Goal: Task Accomplishment & Management: Complete application form

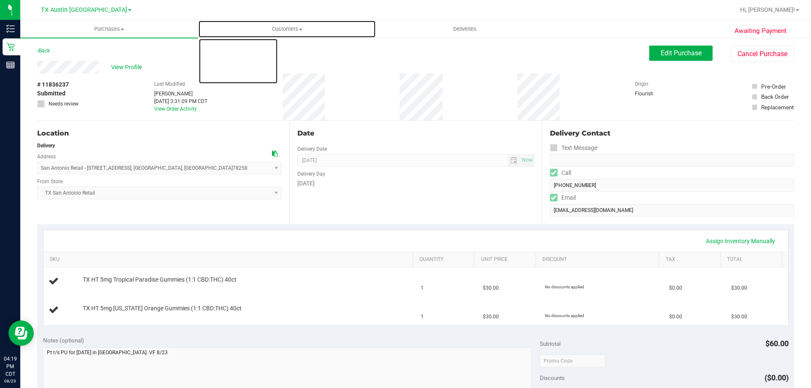
click at [298, 28] on span "Customers" at bounding box center [287, 29] width 177 height 8
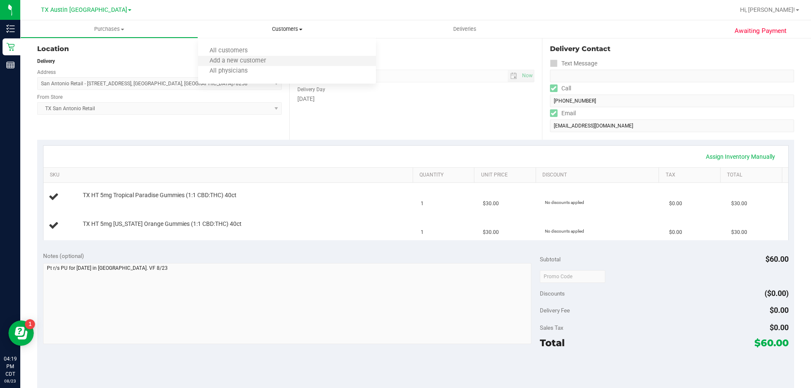
click at [288, 61] on li "Add a new customer" at bounding box center [287, 61] width 178 height 10
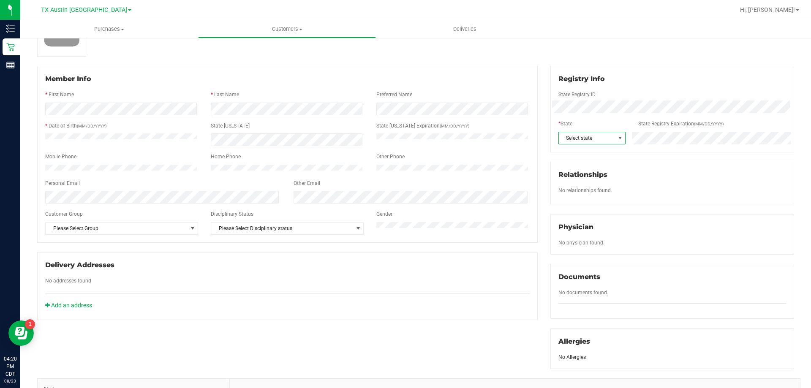
click at [601, 134] on span "Select state" at bounding box center [587, 138] width 56 height 12
click at [576, 165] on li "[GEOGRAPHIC_DATA]" at bounding box center [588, 165] width 66 height 14
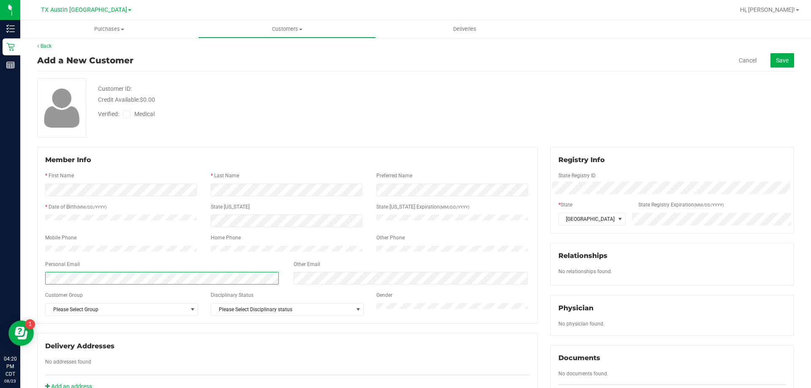
scroll to position [0, 0]
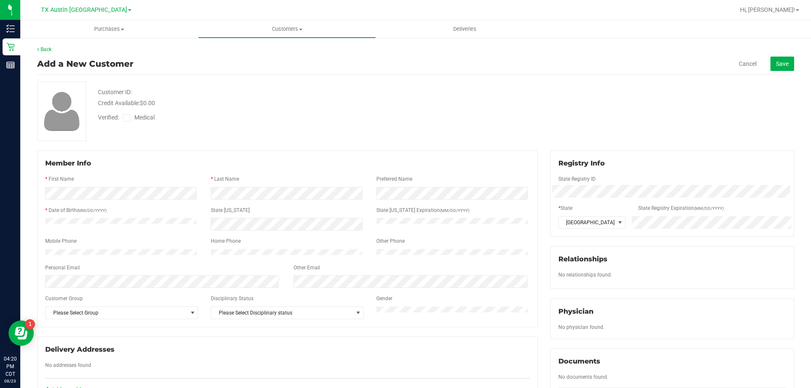
click at [132, 117] on label "Medical" at bounding box center [140, 117] width 35 height 9
click at [0, 0] on input "Medical" at bounding box center [0, 0] width 0 height 0
click at [776, 64] on span "Save" at bounding box center [782, 63] width 13 height 7
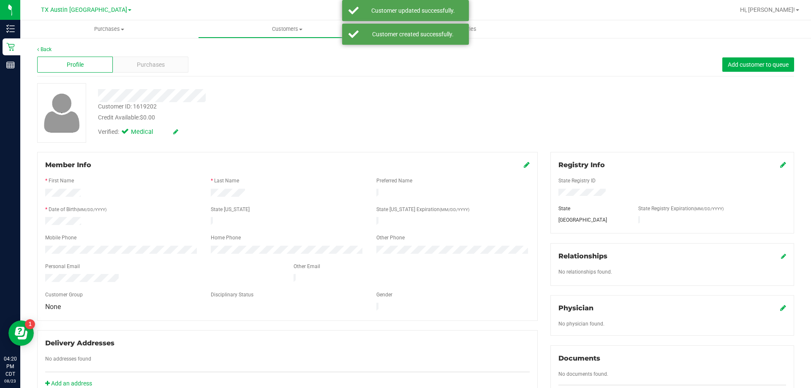
click at [781, 308] on icon at bounding box center [784, 308] width 6 height 7
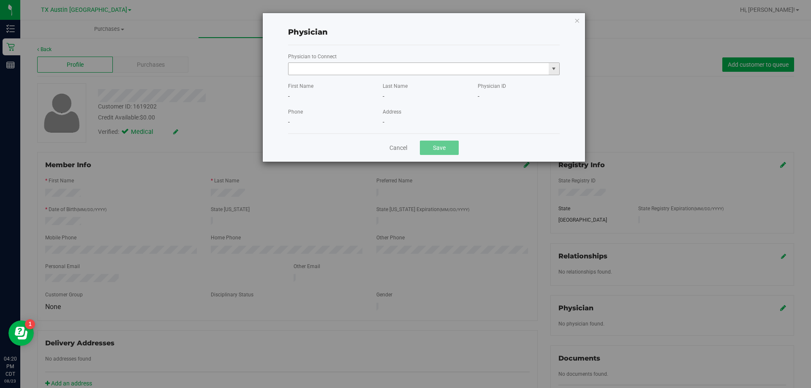
click at [350, 71] on input "text" at bounding box center [419, 69] width 260 height 12
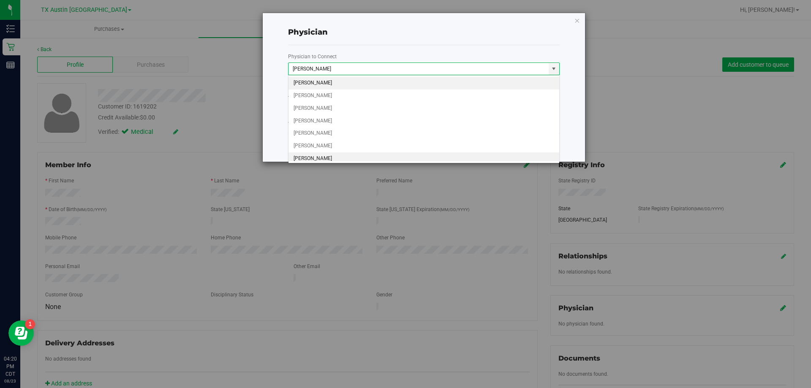
click at [322, 158] on li "[PERSON_NAME]" at bounding box center [424, 159] width 271 height 13
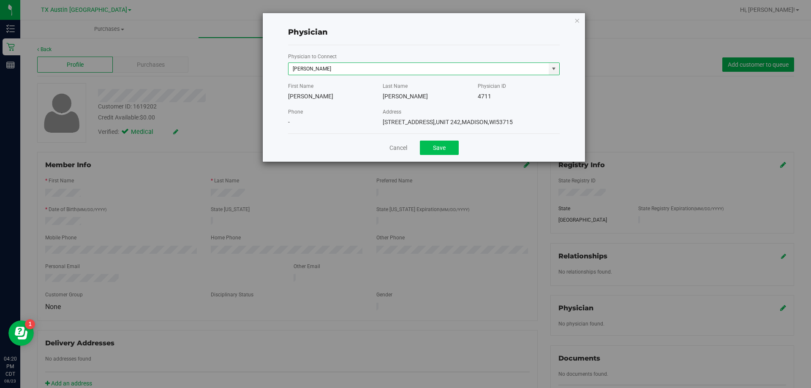
type input "[PERSON_NAME]"
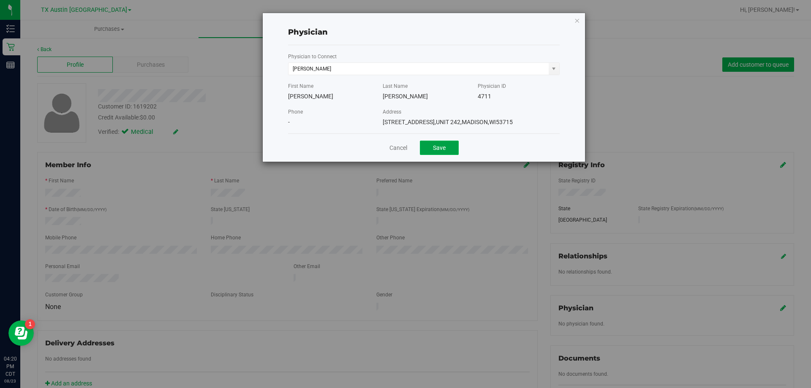
click at [432, 147] on button "Save" at bounding box center [439, 148] width 39 height 14
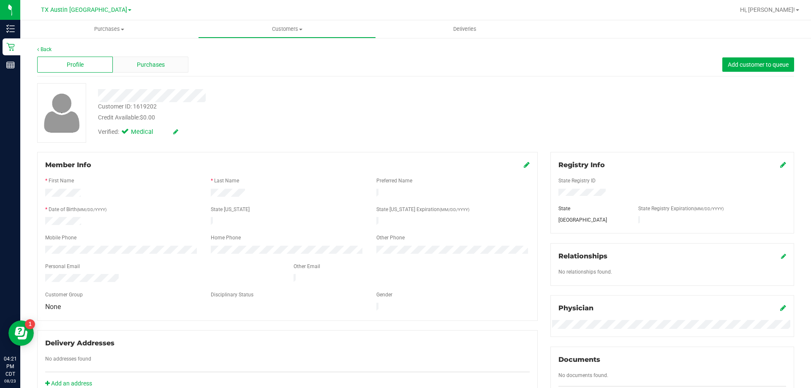
click at [166, 63] on div "Purchases" at bounding box center [151, 65] width 76 height 16
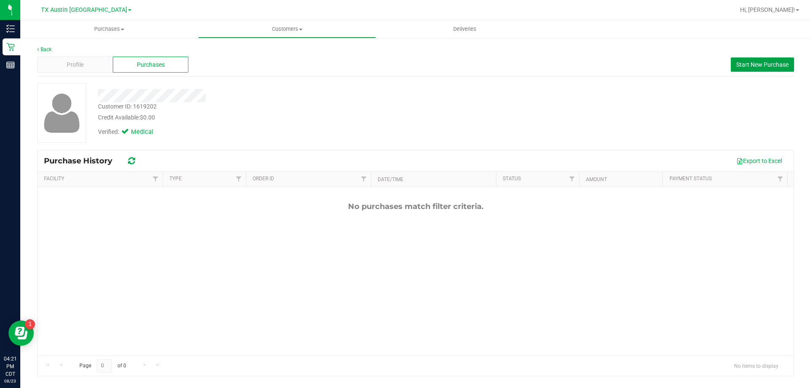
click at [746, 68] on span "Start New Purchase" at bounding box center [763, 64] width 52 height 7
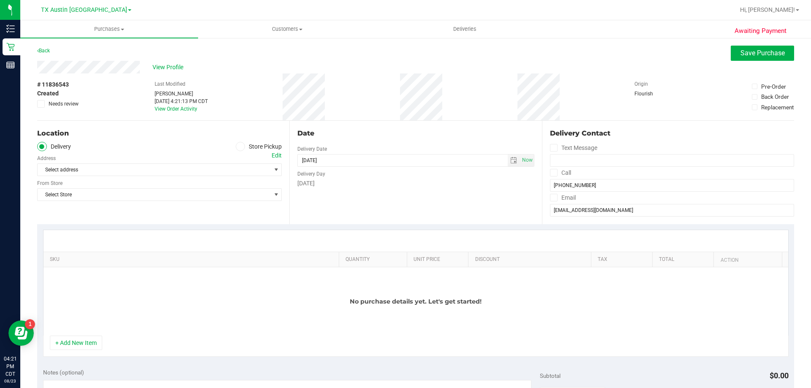
click at [551, 173] on icon at bounding box center [553, 173] width 5 height 0
click at [0, 0] on input "Call" at bounding box center [0, 0] width 0 height 0
click at [552, 199] on span at bounding box center [554, 198] width 8 height 8
click at [0, 0] on input "Email" at bounding box center [0, 0] width 0 height 0
click at [278, 153] on div "Edit" at bounding box center [277, 155] width 10 height 9
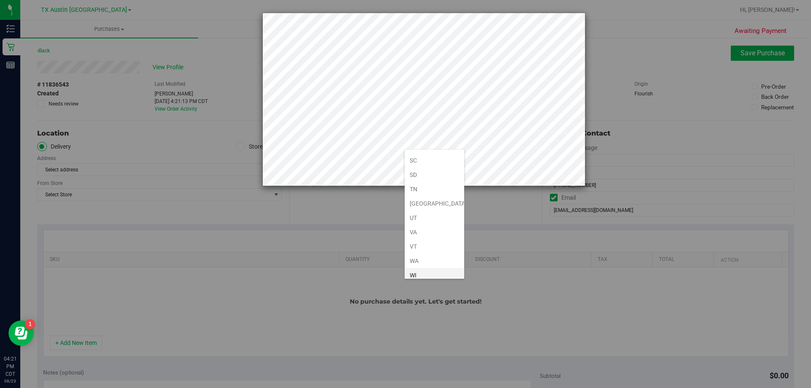
scroll to position [620, 0]
click at [428, 173] on li "[GEOGRAPHIC_DATA]" at bounding box center [435, 170] width 60 height 14
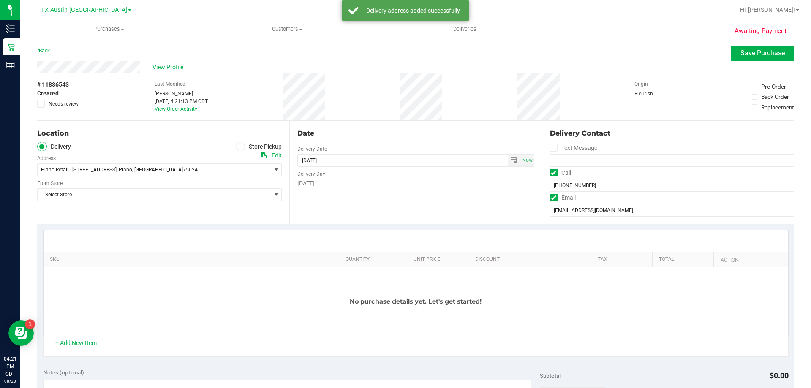
click at [76, 188] on div "Select Store Select Store [PERSON_NAME][GEOGRAPHIC_DATA] [GEOGRAPHIC_DATA][PERS…" at bounding box center [159, 188] width 245 height 25
click at [117, 195] on span "Select Store" at bounding box center [154, 195] width 233 height 12
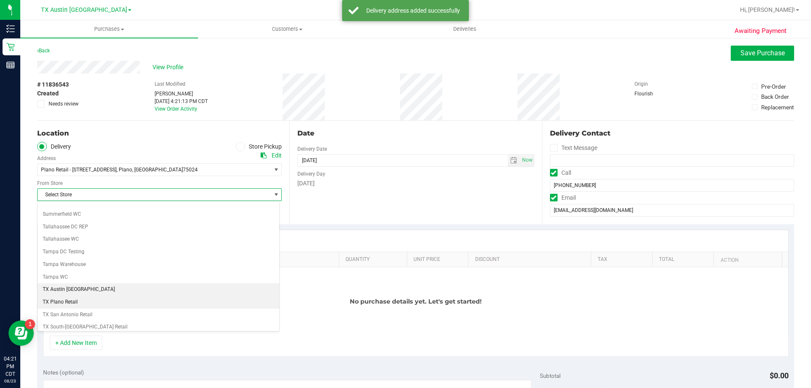
scroll to position [614, 0]
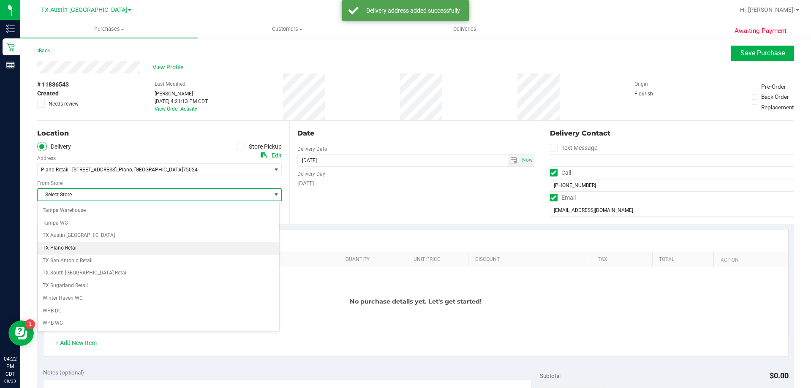
click at [63, 250] on li "TX Plano Retail" at bounding box center [159, 248] width 242 height 13
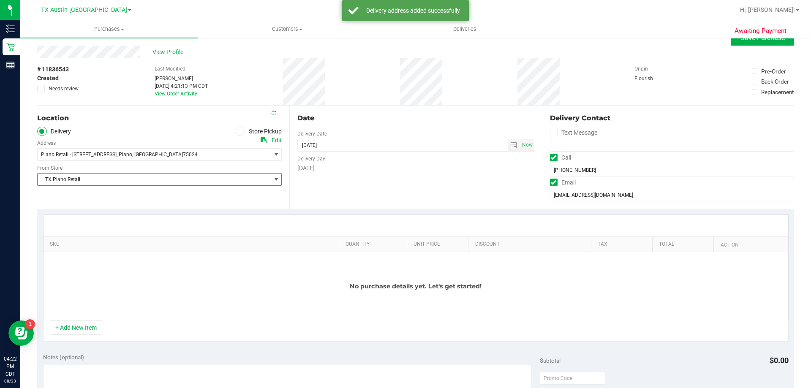
scroll to position [42, 0]
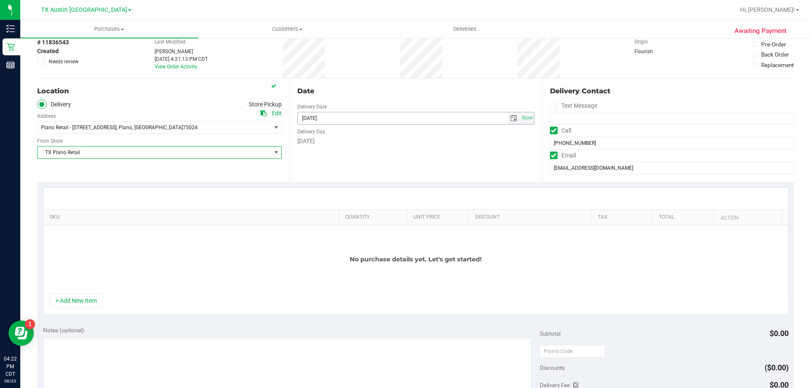
click at [503, 121] on input "[DATE]" at bounding box center [403, 118] width 210 height 12
click at [511, 120] on span "select" at bounding box center [514, 118] width 7 height 7
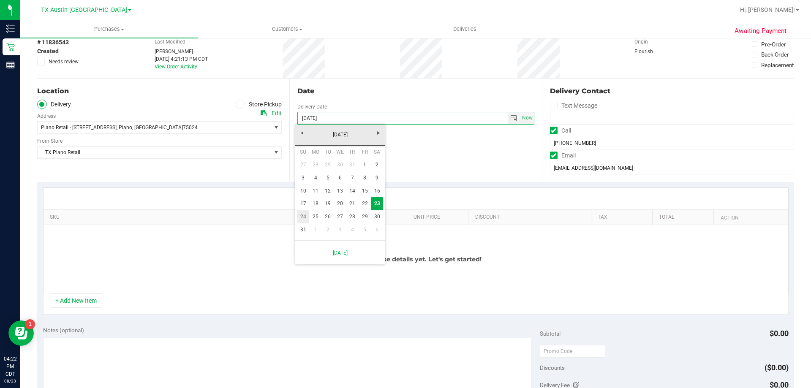
click at [306, 217] on link "24" at bounding box center [303, 216] width 12 height 13
type input "[DATE]"
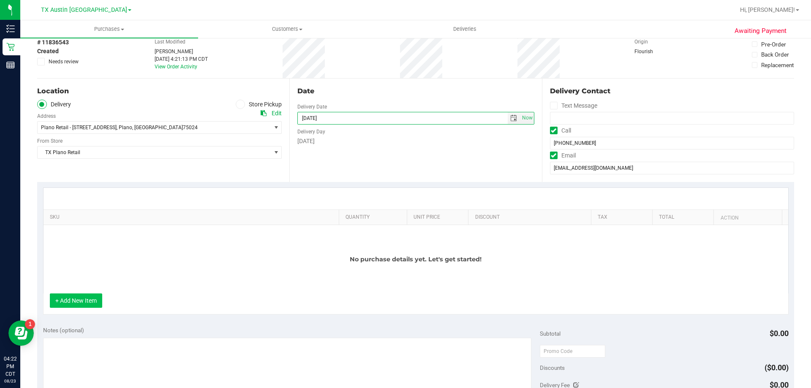
click at [77, 302] on button "+ Add New Item" at bounding box center [76, 301] width 52 height 14
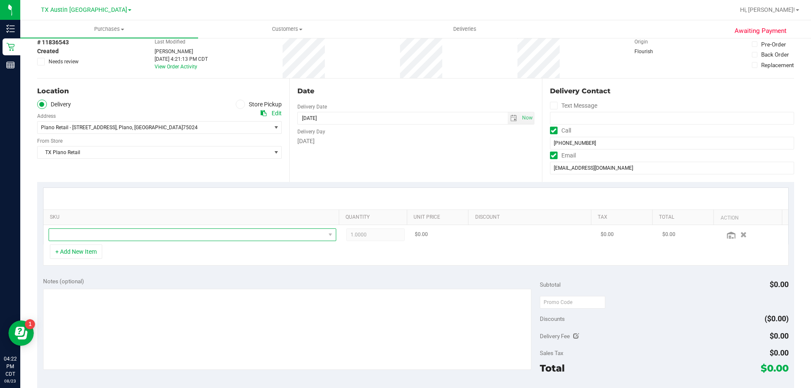
click at [95, 238] on span "NO DATA FOUND" at bounding box center [187, 235] width 276 height 12
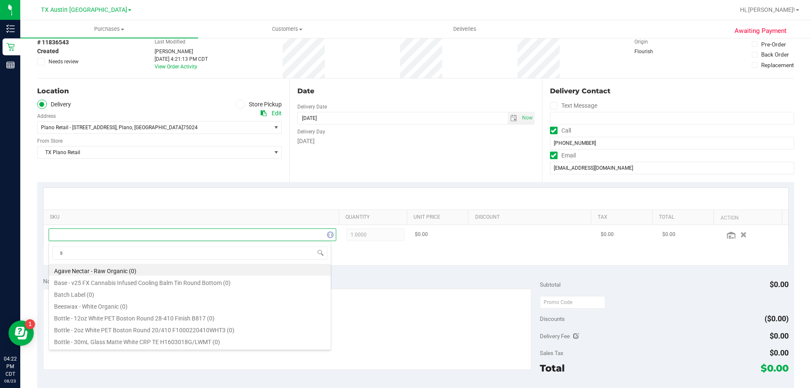
scroll to position [13, 280]
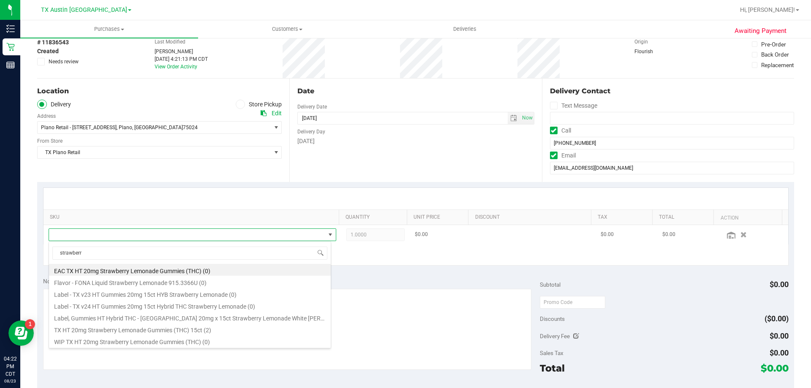
type input "strawberry"
click at [161, 328] on li "TX HT 20mg Strawberry Lemonade Gummies (THC) 15ct (2)" at bounding box center [190, 329] width 282 height 12
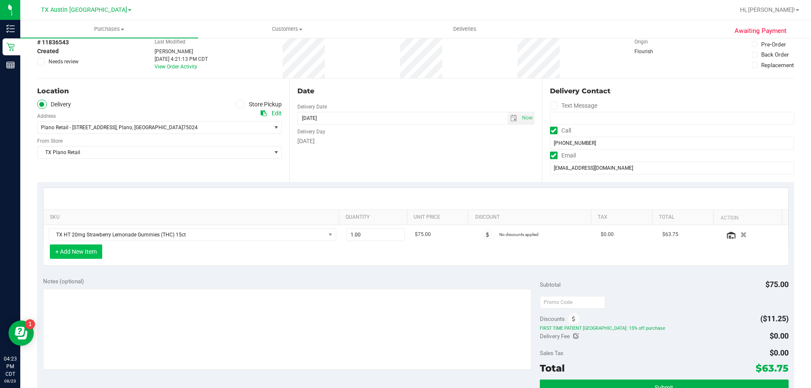
click at [82, 254] on button "+ Add New Item" at bounding box center [76, 252] width 52 height 14
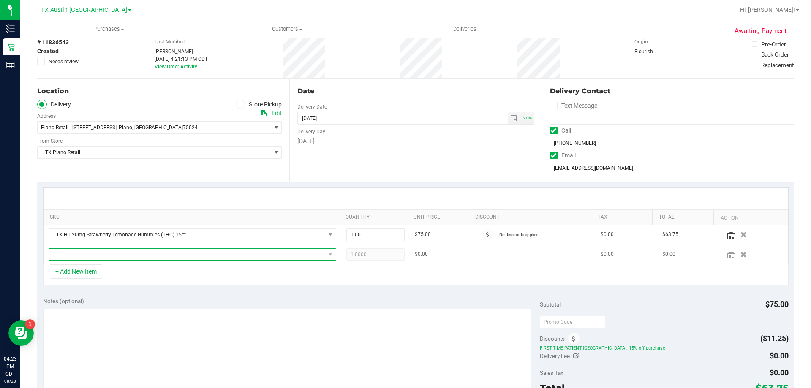
click at [103, 253] on span "NO DATA FOUND" at bounding box center [187, 255] width 276 height 12
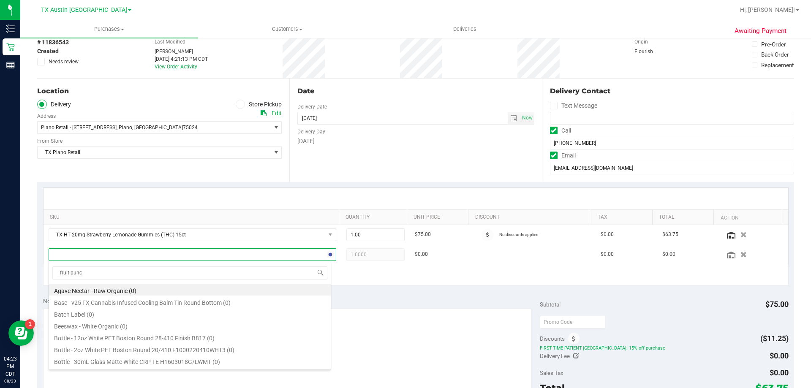
type input "fruit punch"
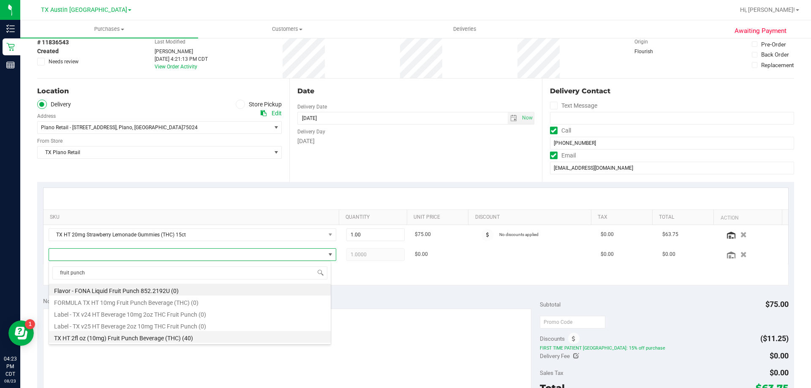
click at [176, 338] on li "TX HT 2fl oz (10mg) Fruit Punch Beverage (THC) (40)" at bounding box center [190, 337] width 282 height 12
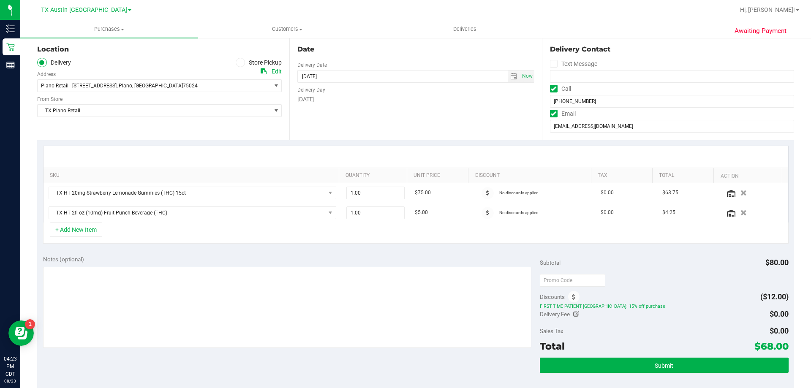
scroll to position [85, 0]
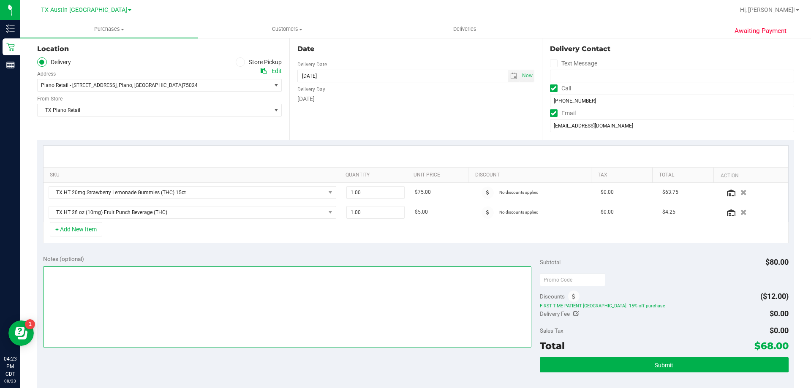
click at [257, 272] on textarea at bounding box center [287, 307] width 489 height 81
type textarea "PU"
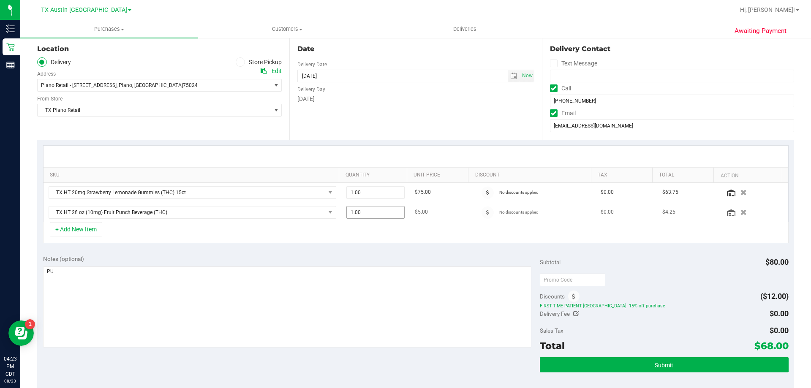
click at [386, 214] on span "1.00 1" at bounding box center [376, 212] width 59 height 13
type input "5"
type input "5.00"
click at [426, 252] on div "Notes (optional) Subtotal $80.00 Discounts ($12.00) FIRST TIME PATIENT TX: 15% …" at bounding box center [415, 325] width 757 height 152
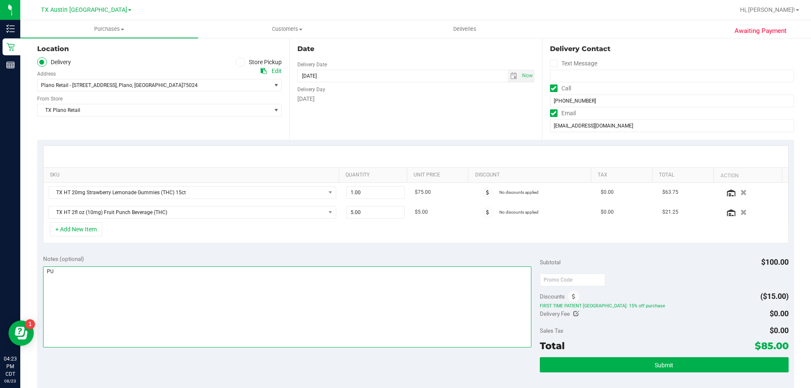
click at [131, 270] on textarea at bounding box center [287, 307] width 489 height 81
type textarea "PU [DATE] in [GEOGRAPHIC_DATA]. VF 8/23"
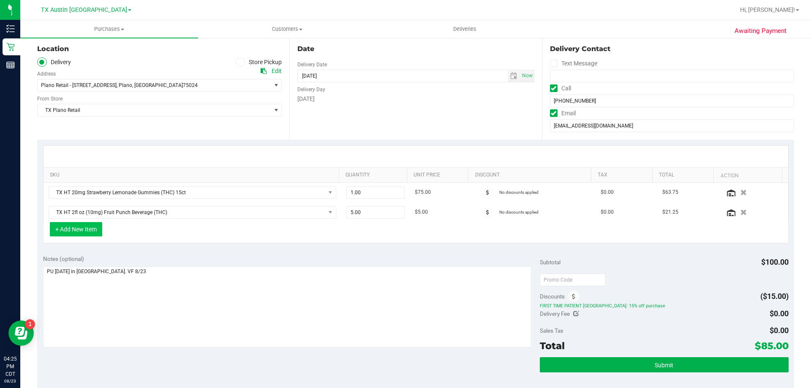
click at [89, 226] on button "+ Add New Item" at bounding box center [76, 229] width 52 height 14
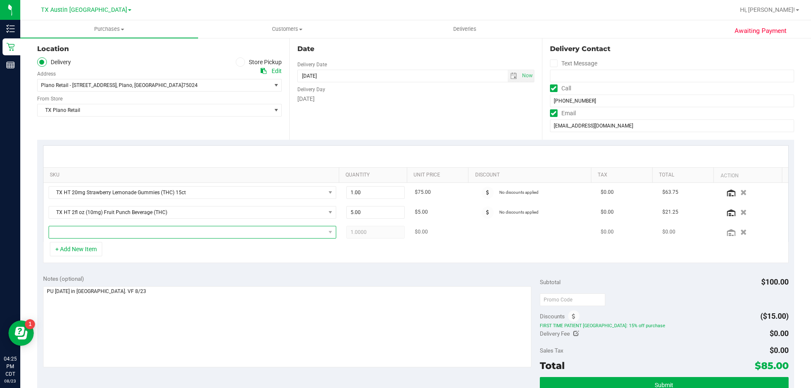
click at [106, 232] on span "NO DATA FOUND" at bounding box center [187, 233] width 276 height 12
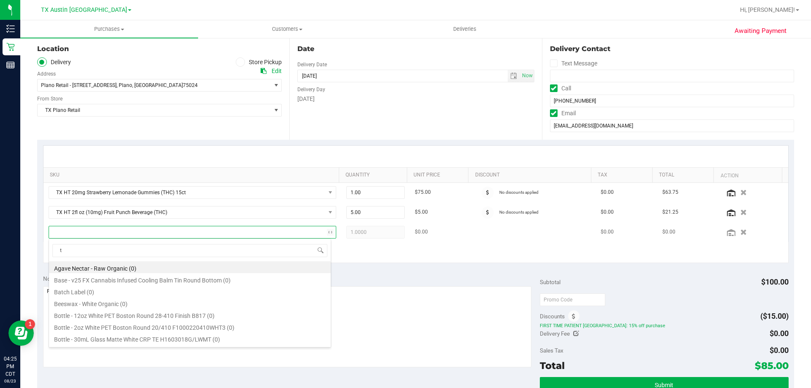
scroll to position [13, 280]
type input "tropical pa"
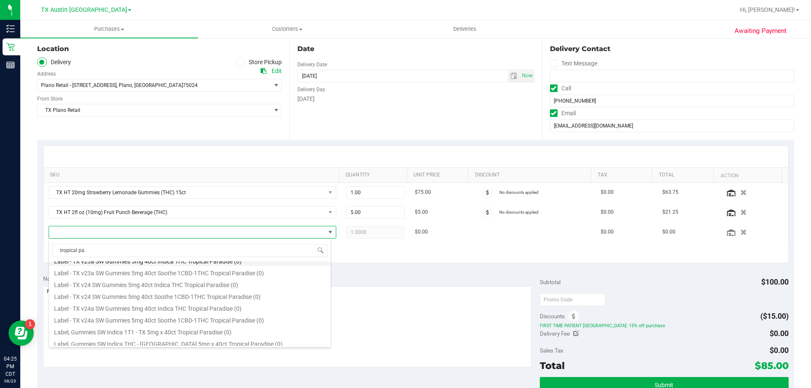
scroll to position [127, 0]
click at [118, 298] on li "TX HT 5mg Tropical Paradise Gummies (THC) 40ct (49)" at bounding box center [190, 295] width 282 height 12
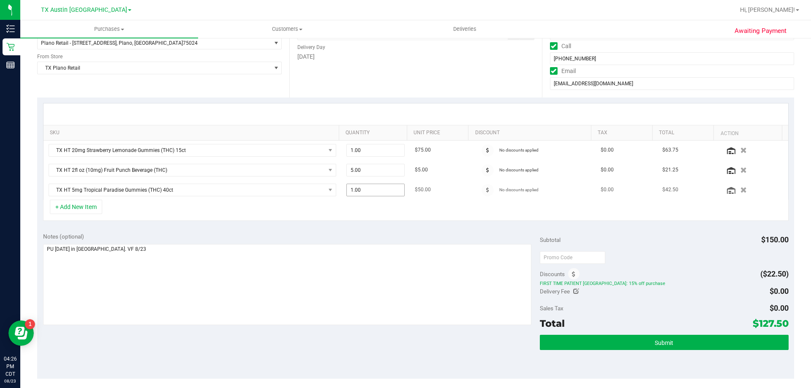
click at [369, 191] on span "1.00 1" at bounding box center [376, 190] width 59 height 13
type input "2"
type input "2.00"
click at [377, 219] on div "+ Add New Item" at bounding box center [416, 210] width 746 height 21
click at [91, 212] on button "+ Add New Item" at bounding box center [76, 207] width 52 height 14
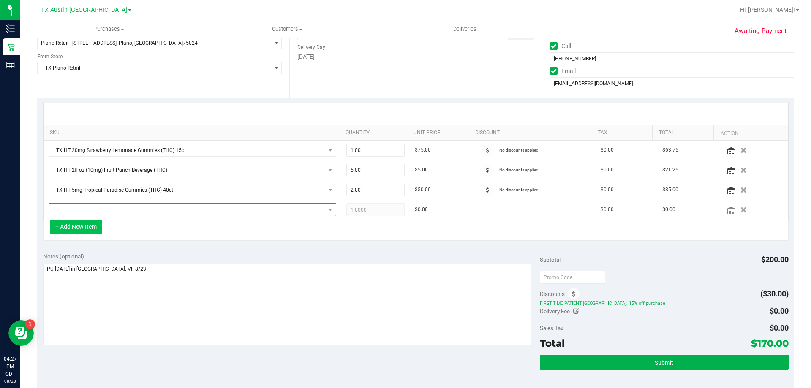
click at [91, 212] on span "NO DATA FOUND" at bounding box center [187, 210] width 276 height 12
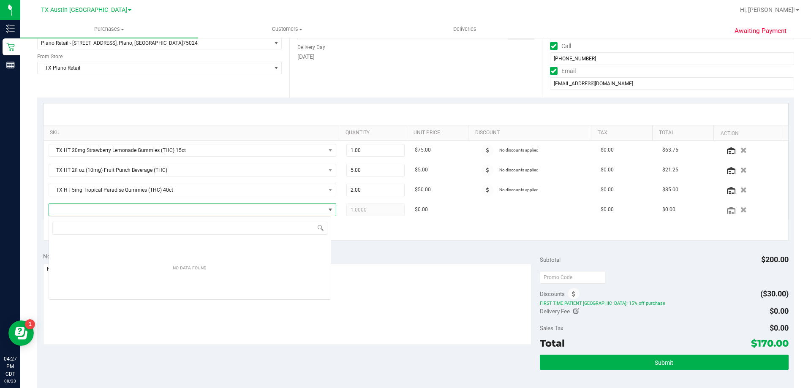
scroll to position [13, 283]
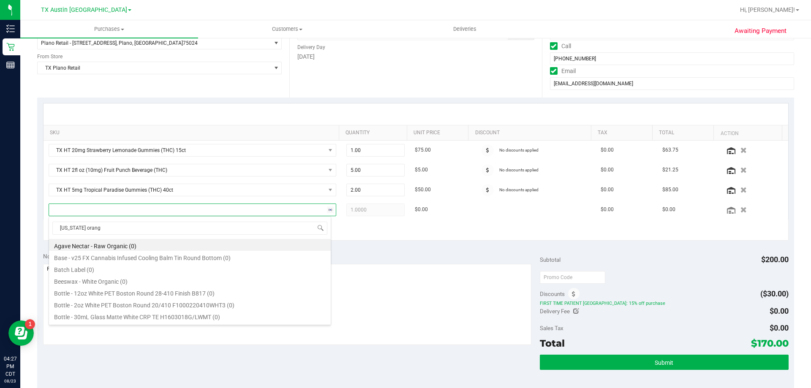
type input "[US_STATE] orange"
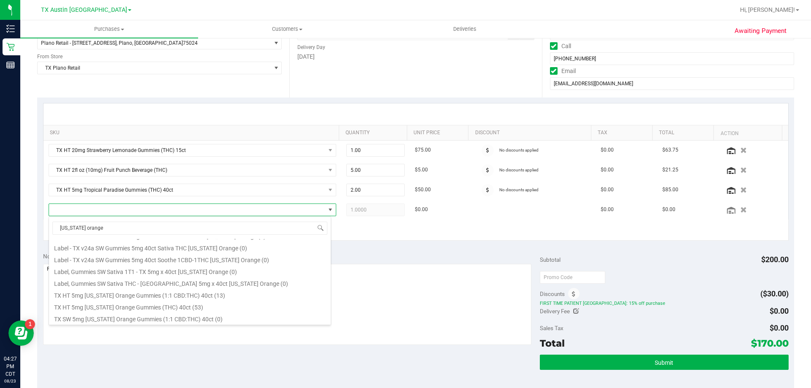
scroll to position [85, 0]
click at [101, 301] on li "TX HT 5mg [US_STATE] Orange Gummies (THC) 40ct (53)" at bounding box center [190, 303] width 282 height 12
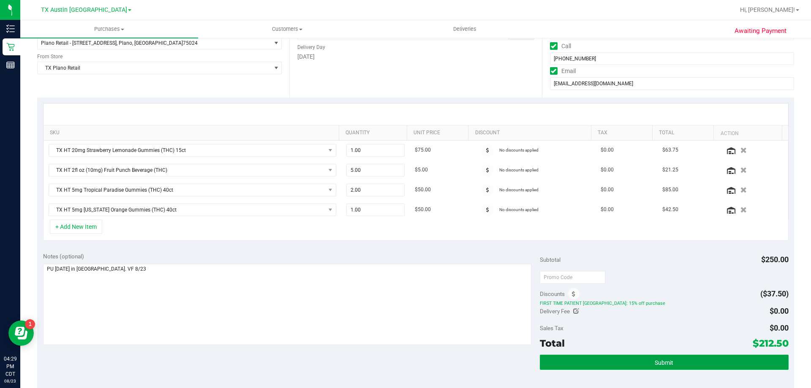
click at [710, 360] on button "Submit" at bounding box center [664, 362] width 248 height 15
